Goal: Navigation & Orientation: Find specific page/section

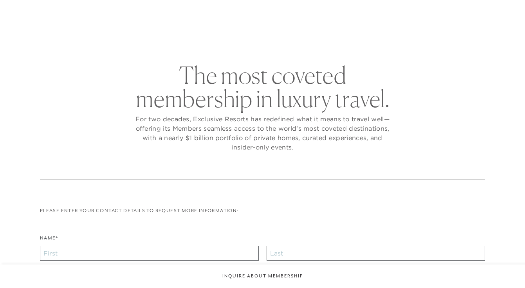
checkbox input "false"
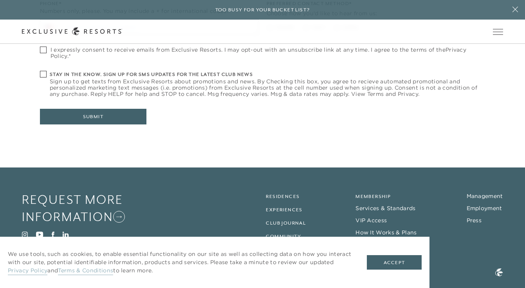
scroll to position [351, 0]
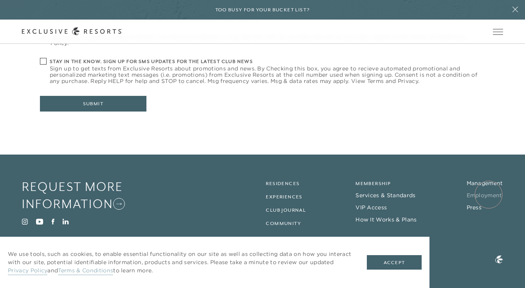
click at [488, 194] on link "Employment" at bounding box center [484, 195] width 36 height 7
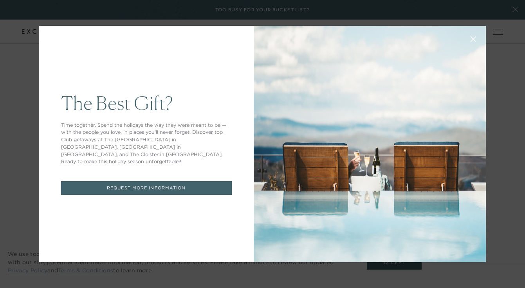
click at [473, 40] on icon at bounding box center [473, 39] width 5 height 5
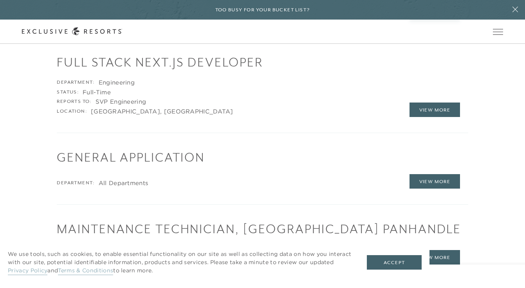
scroll to position [1017, 0]
